Goal: Task Accomplishment & Management: Manage account settings

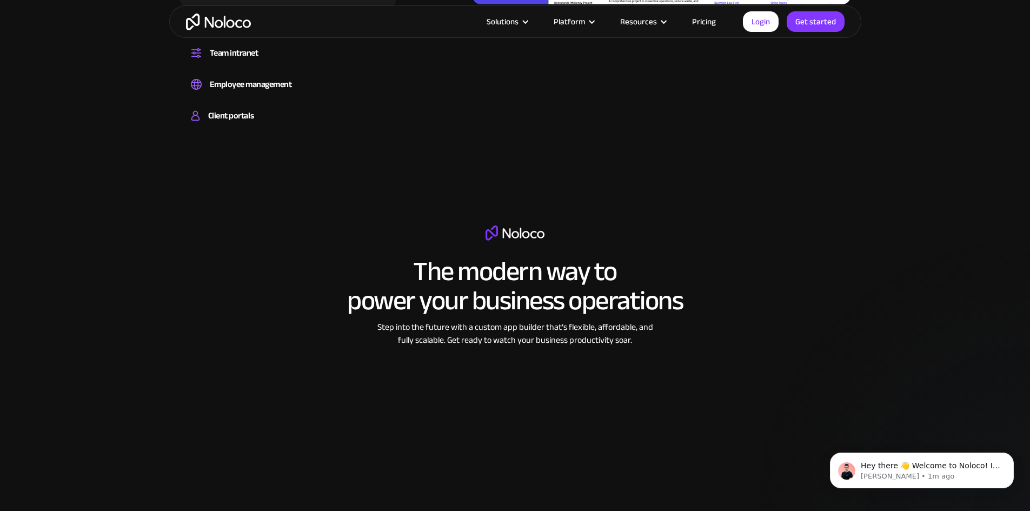
scroll to position [1460, 0]
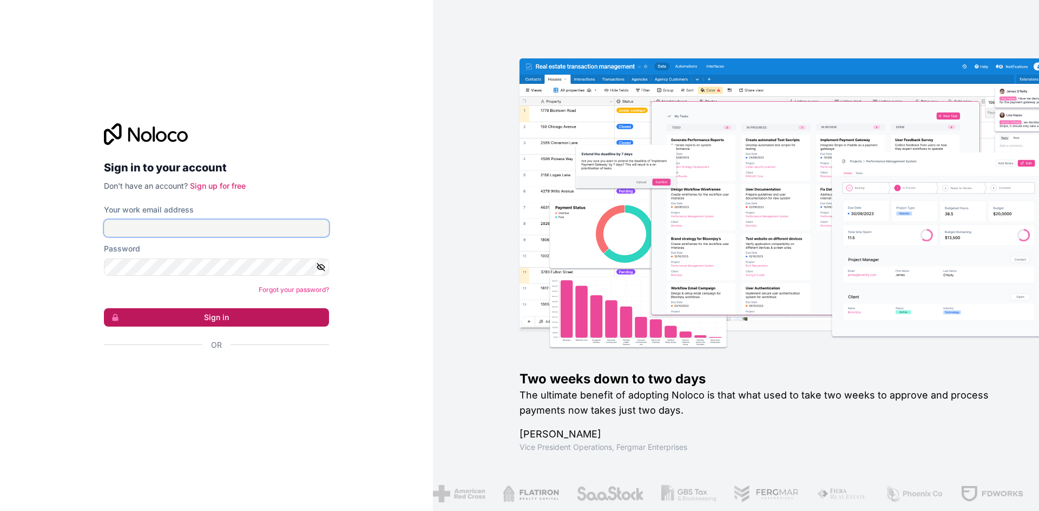
type input "[EMAIL_ADDRESS][DOMAIN_NAME]"
click at [186, 315] on button "Sign in" at bounding box center [216, 317] width 225 height 18
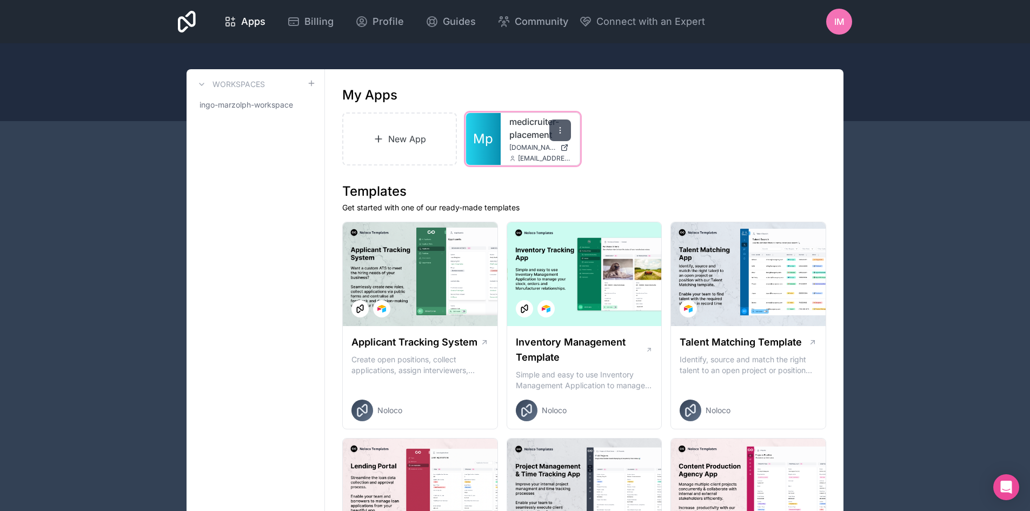
click at [561, 126] on icon at bounding box center [560, 130] width 9 height 9
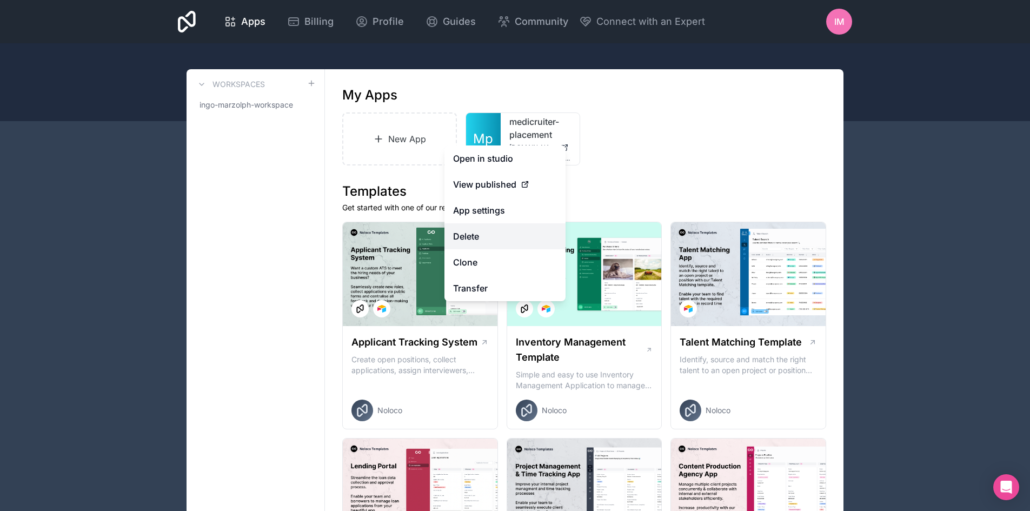
click at [474, 240] on button "Delete" at bounding box center [505, 236] width 121 height 26
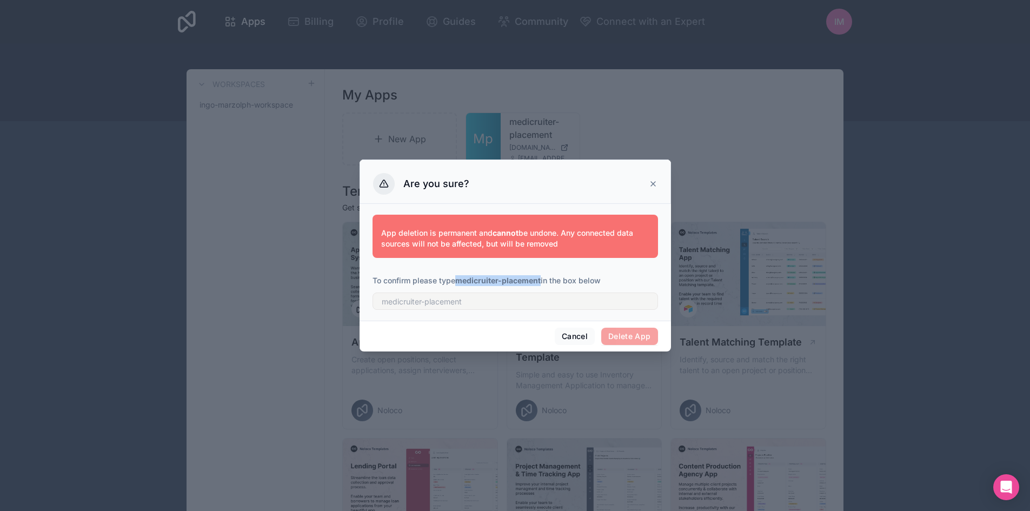
drag, startPoint x: 459, startPoint y: 279, endPoint x: 542, endPoint y: 280, distance: 83.3
click at [541, 280] on strong "medicruiter-placement" at bounding box center [497, 280] width 85 height 9
copy strong "medicruiter-placement"
click at [485, 305] on input "text" at bounding box center [516, 301] width 286 height 17
paste input "medicruiter-placement"
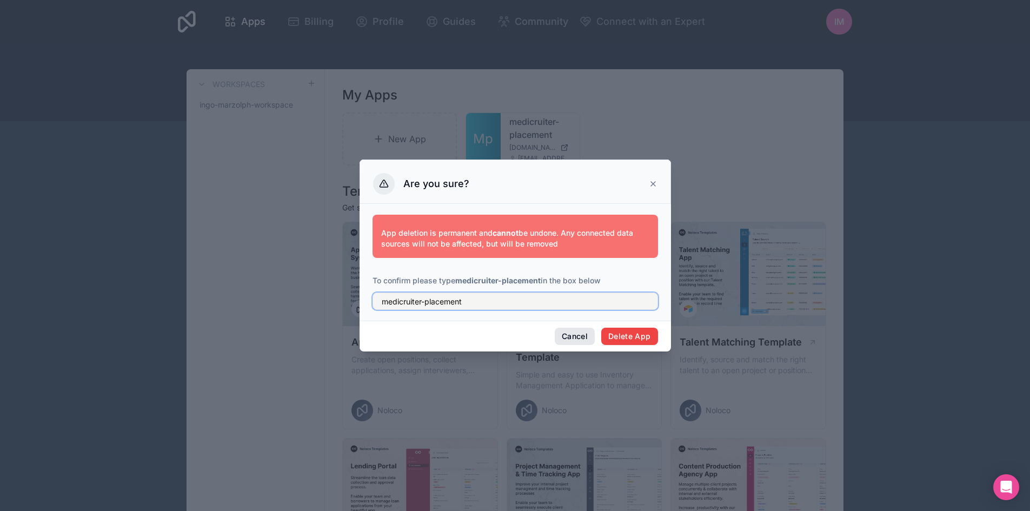
type input "medicruiter-placement"
click at [617, 336] on button "Delete App" at bounding box center [630, 336] width 57 height 17
